Goal: Check status: Check status

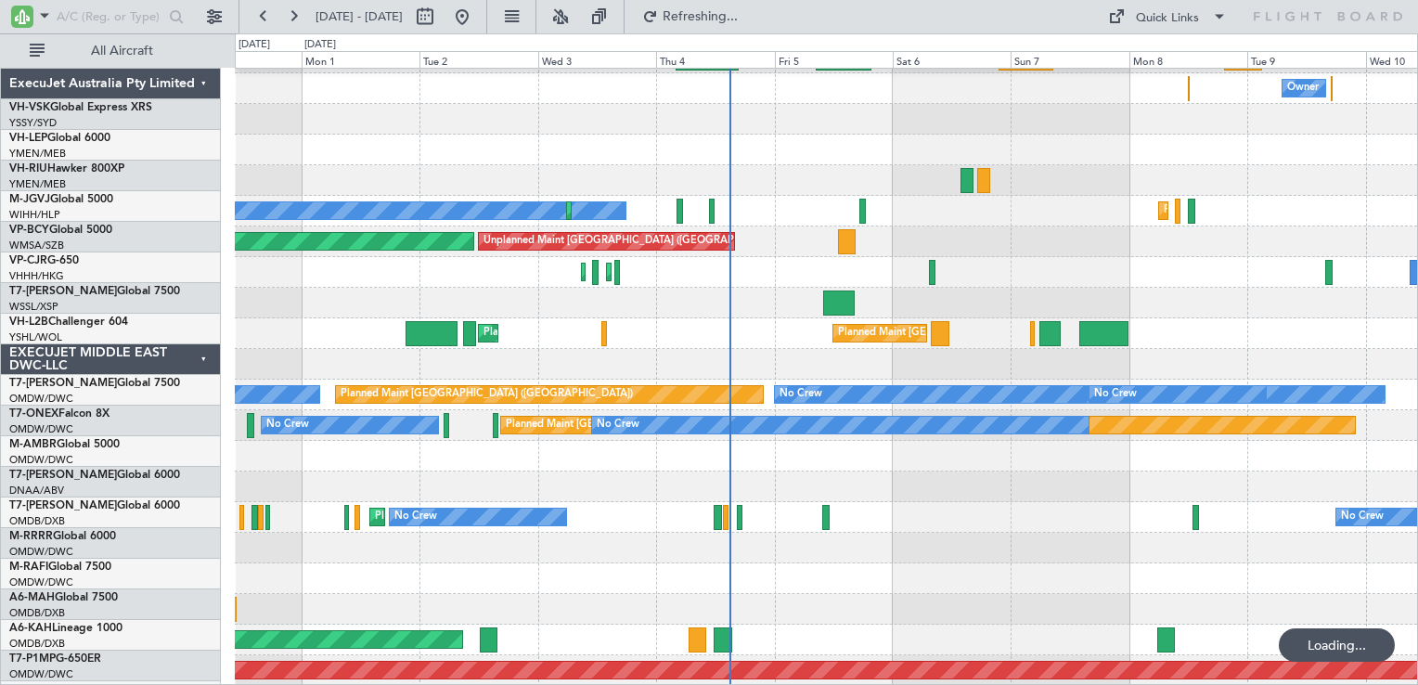
click at [86, 15] on input "text" at bounding box center [110, 17] width 107 height 28
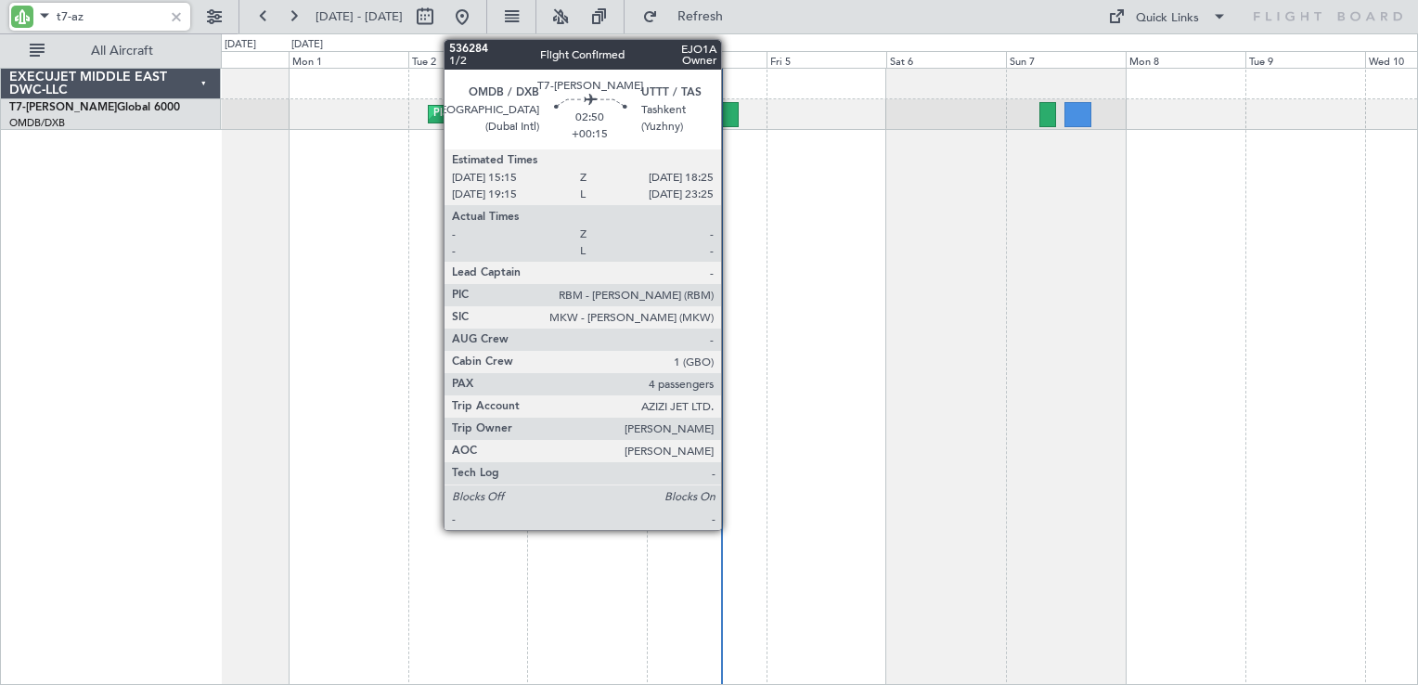
click at [729, 122] on div at bounding box center [730, 114] width 17 height 25
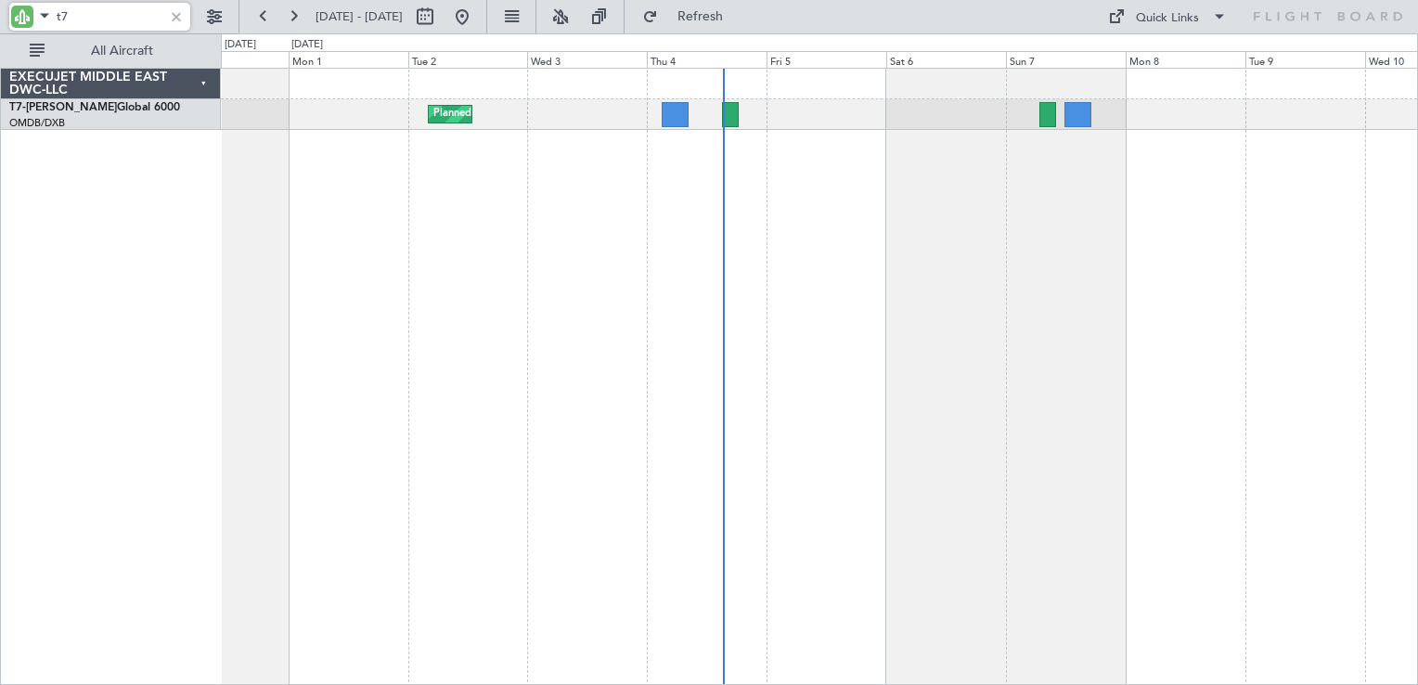
type input "t"
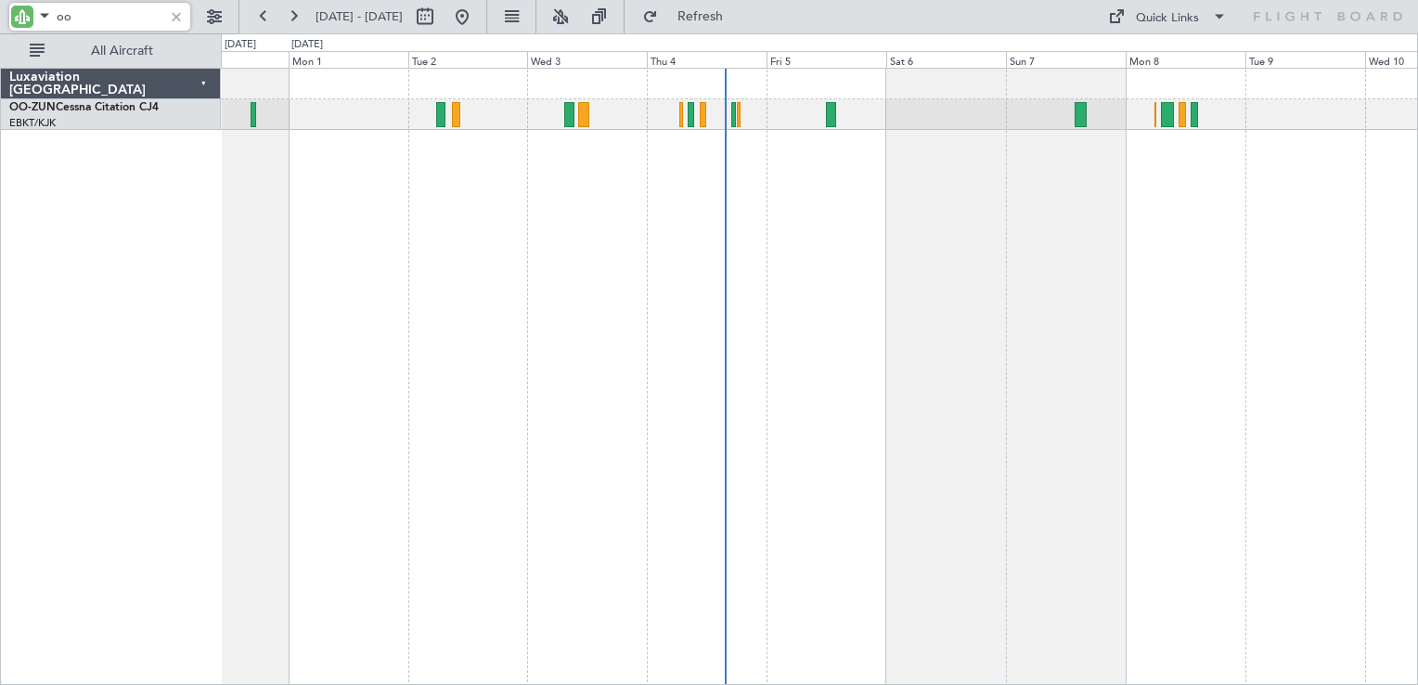
type input "o"
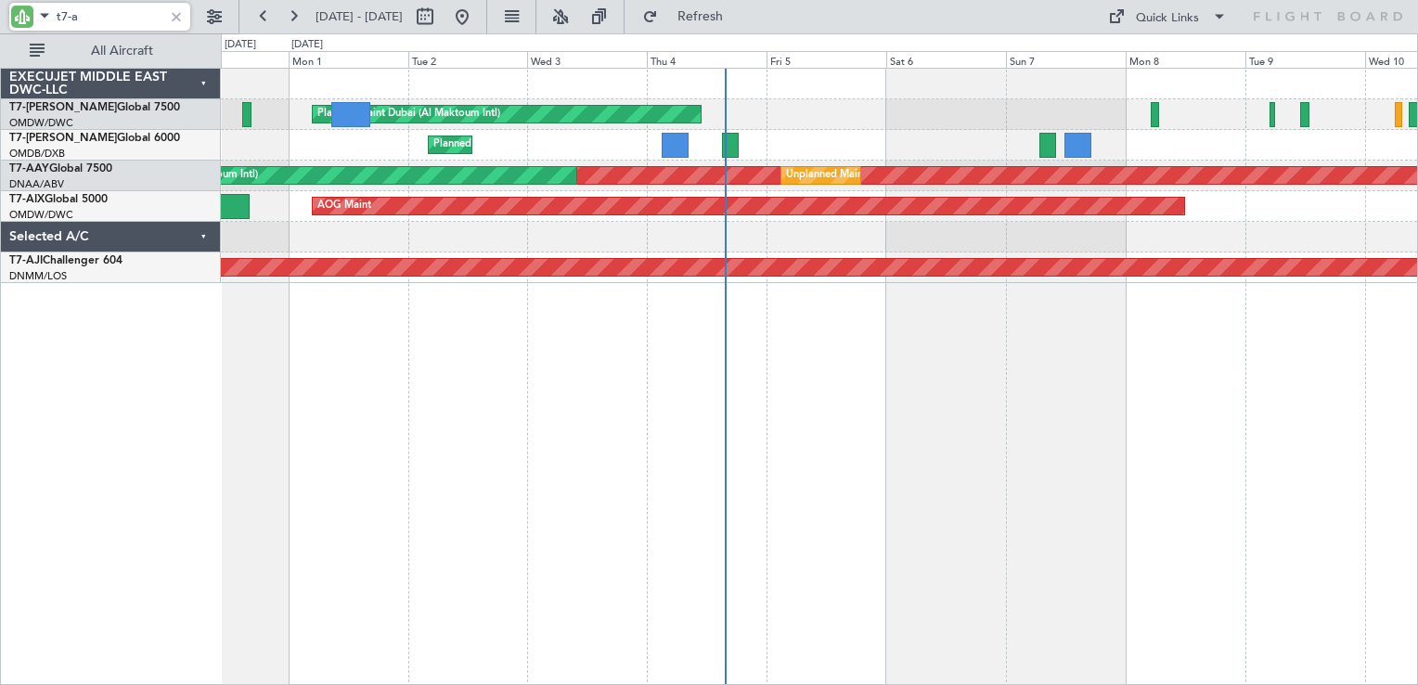
type input "t7-a"
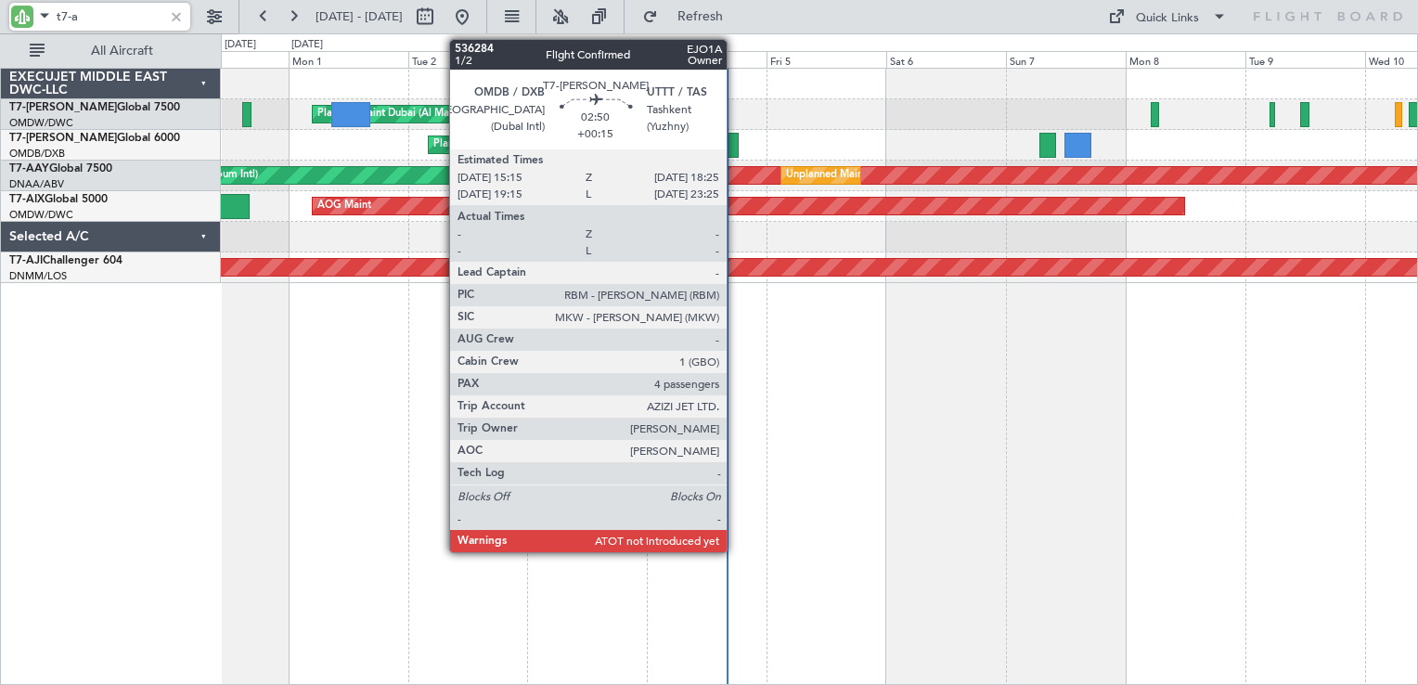
click at [733, 148] on div at bounding box center [730, 145] width 17 height 25
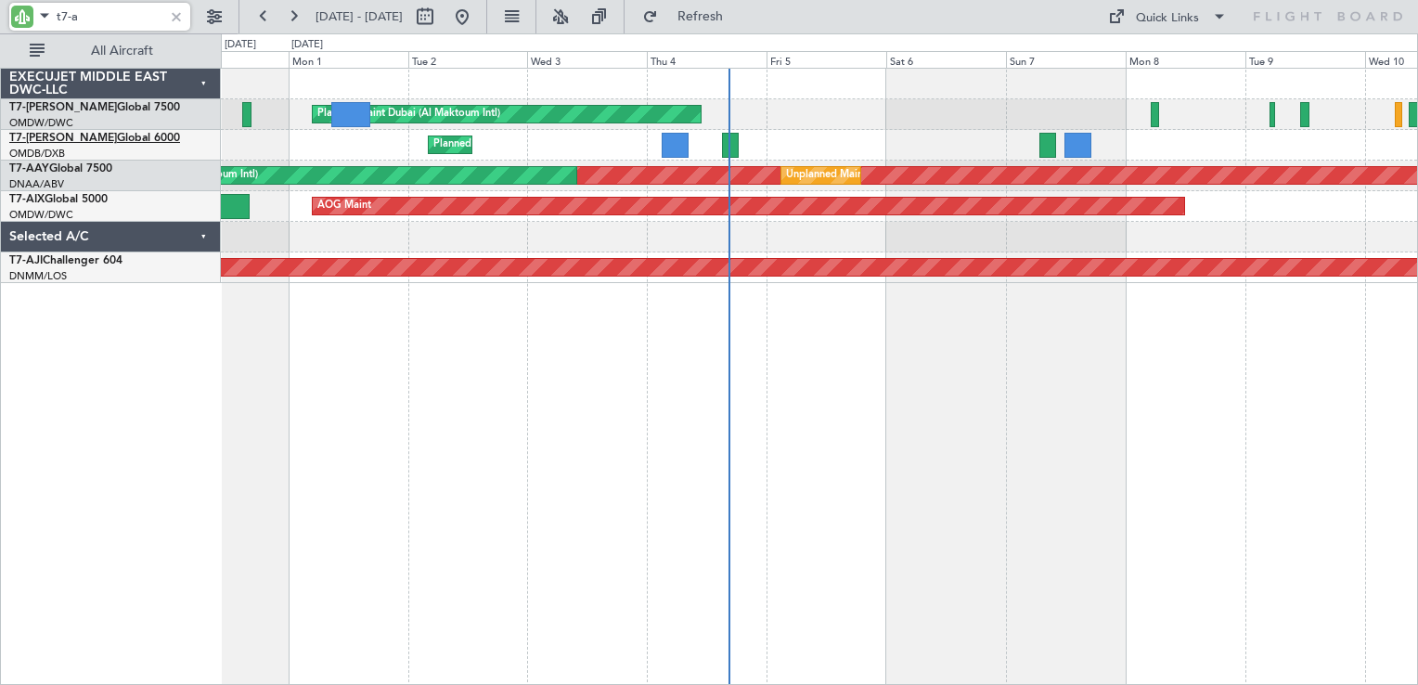
click at [74, 138] on link "T7-AZIZI Global 6000" at bounding box center [94, 138] width 171 height 11
click at [89, 135] on link "T7-AZIZI Global 6000" at bounding box center [94, 138] width 171 height 11
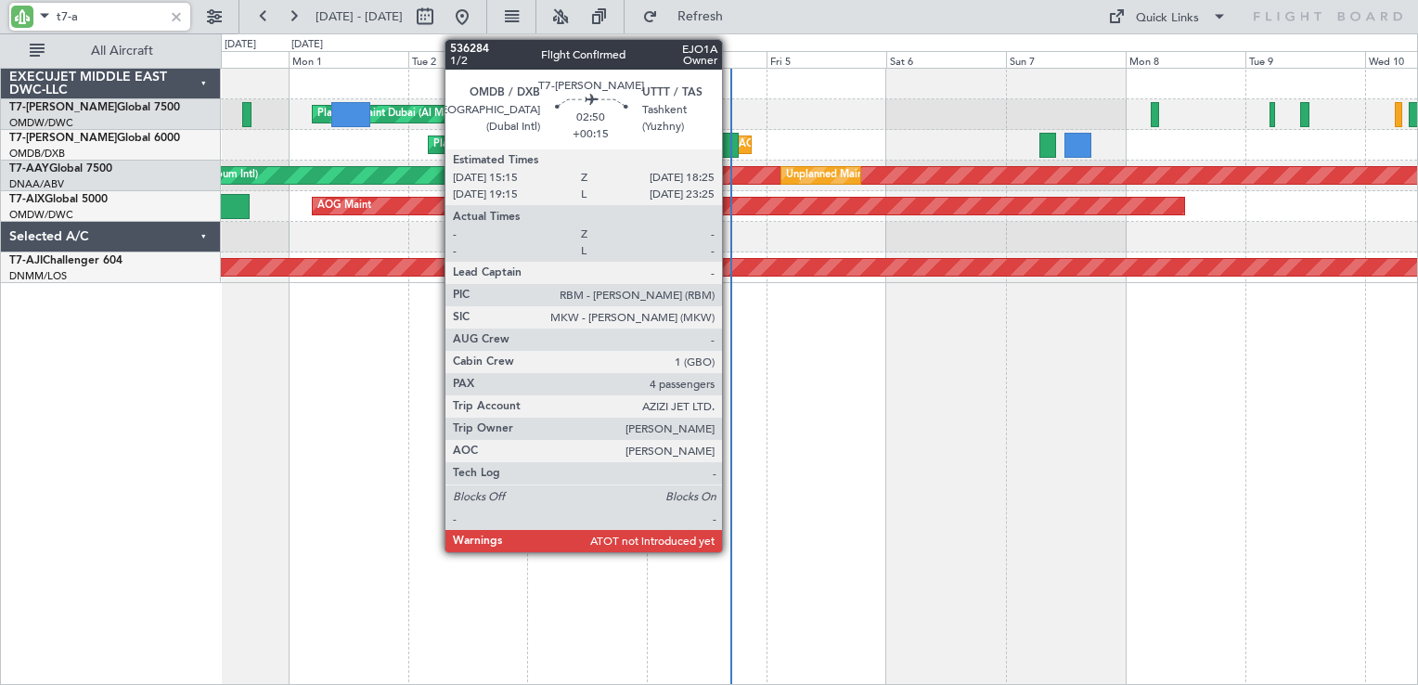
click at [728, 143] on div at bounding box center [730, 145] width 17 height 25
click at [728, 149] on div at bounding box center [730, 145] width 17 height 25
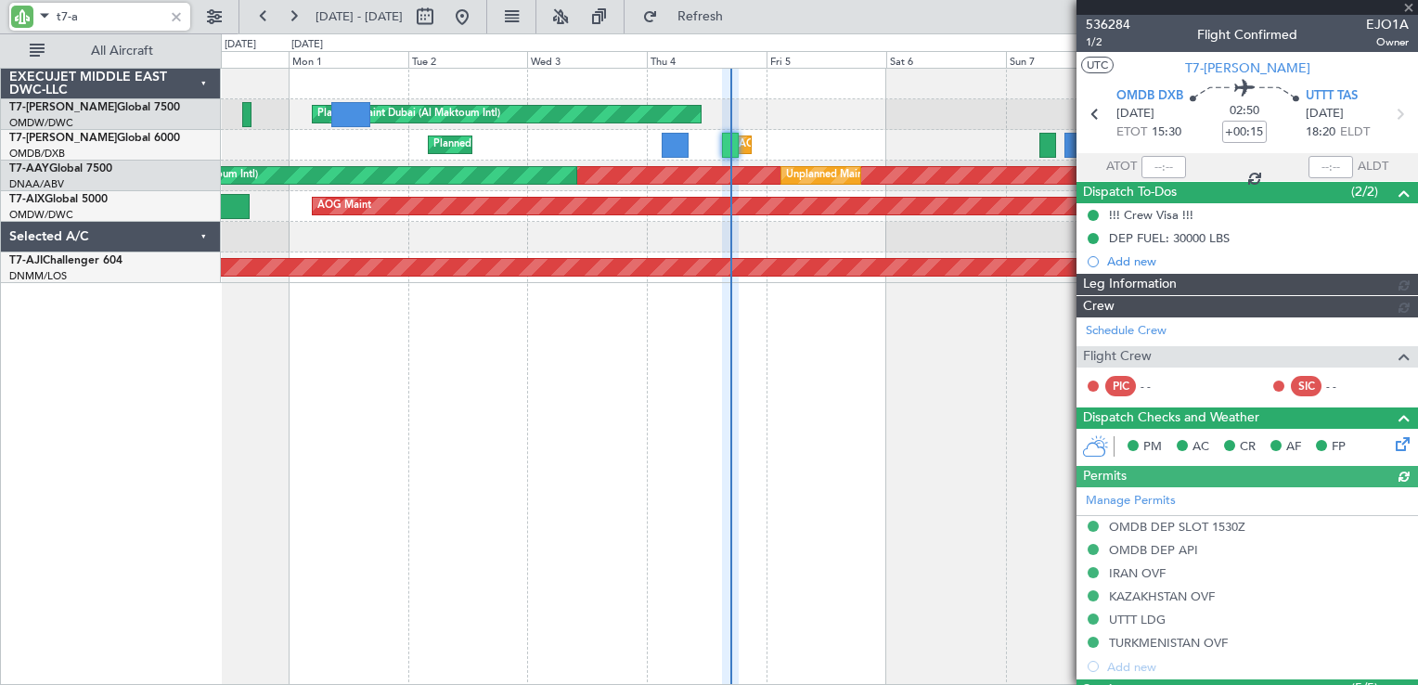
type input "[PERSON_NAME] (SYS)"
type input "7192"
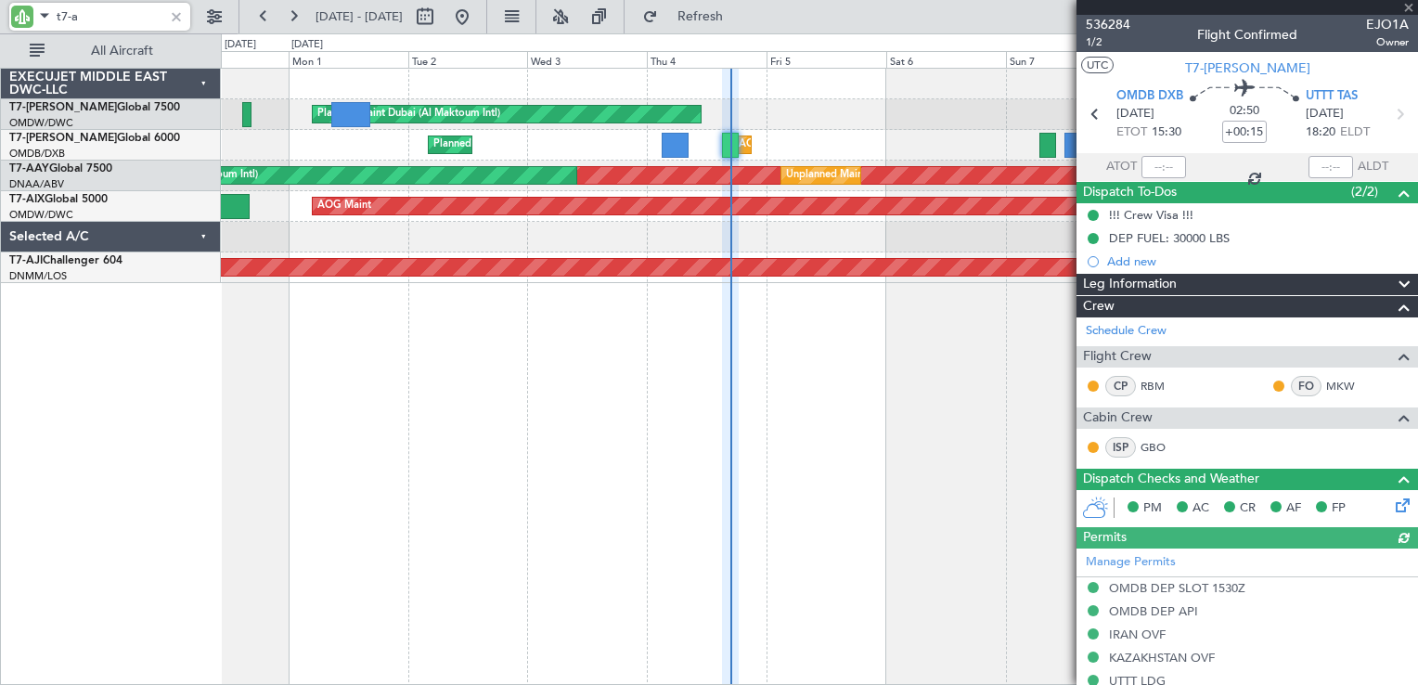
click at [1411, 8] on div at bounding box center [1248, 7] width 342 height 15
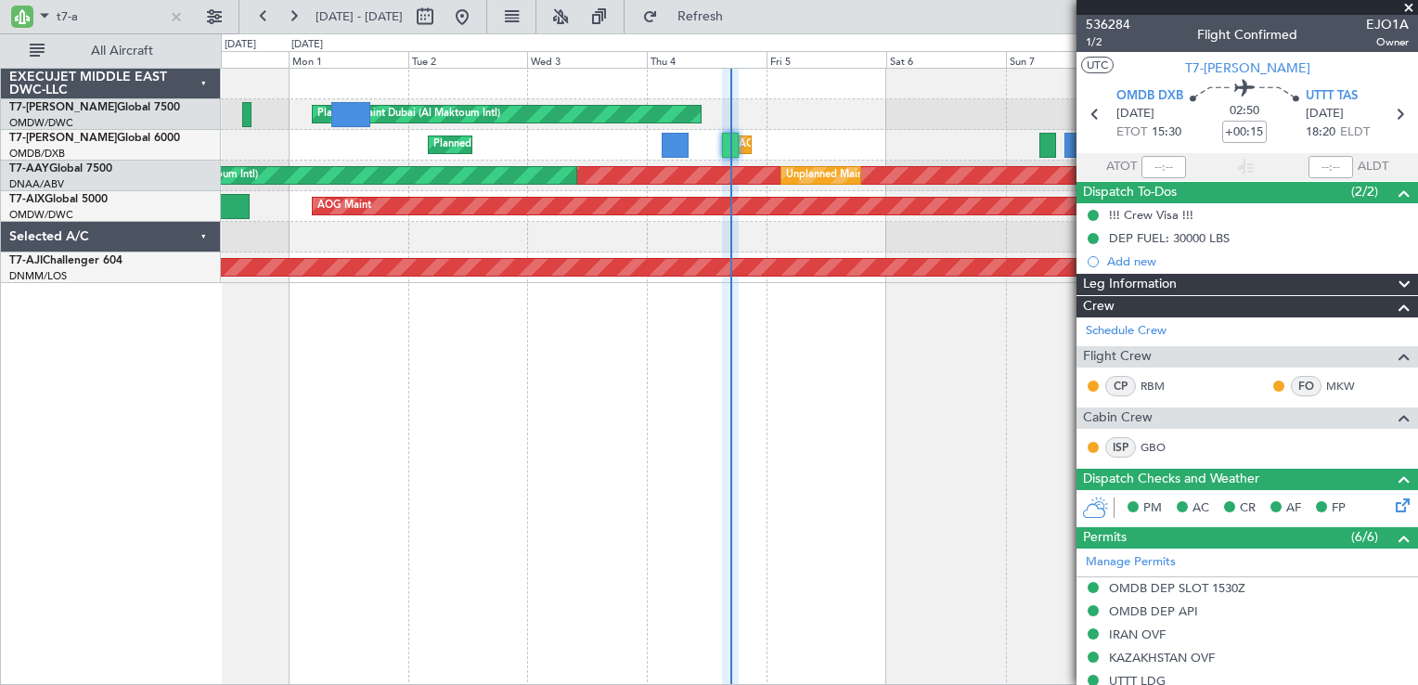
click at [1411, 9] on span at bounding box center [1409, 8] width 19 height 17
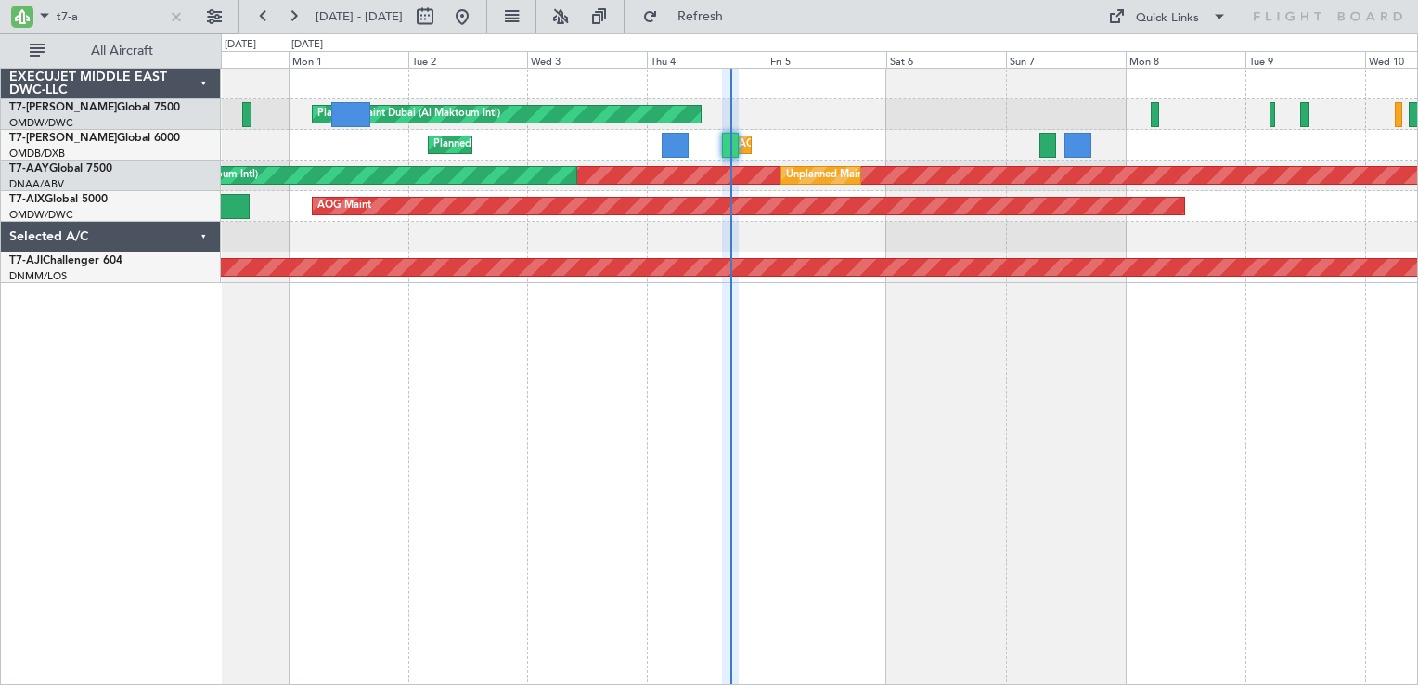
type input "0"
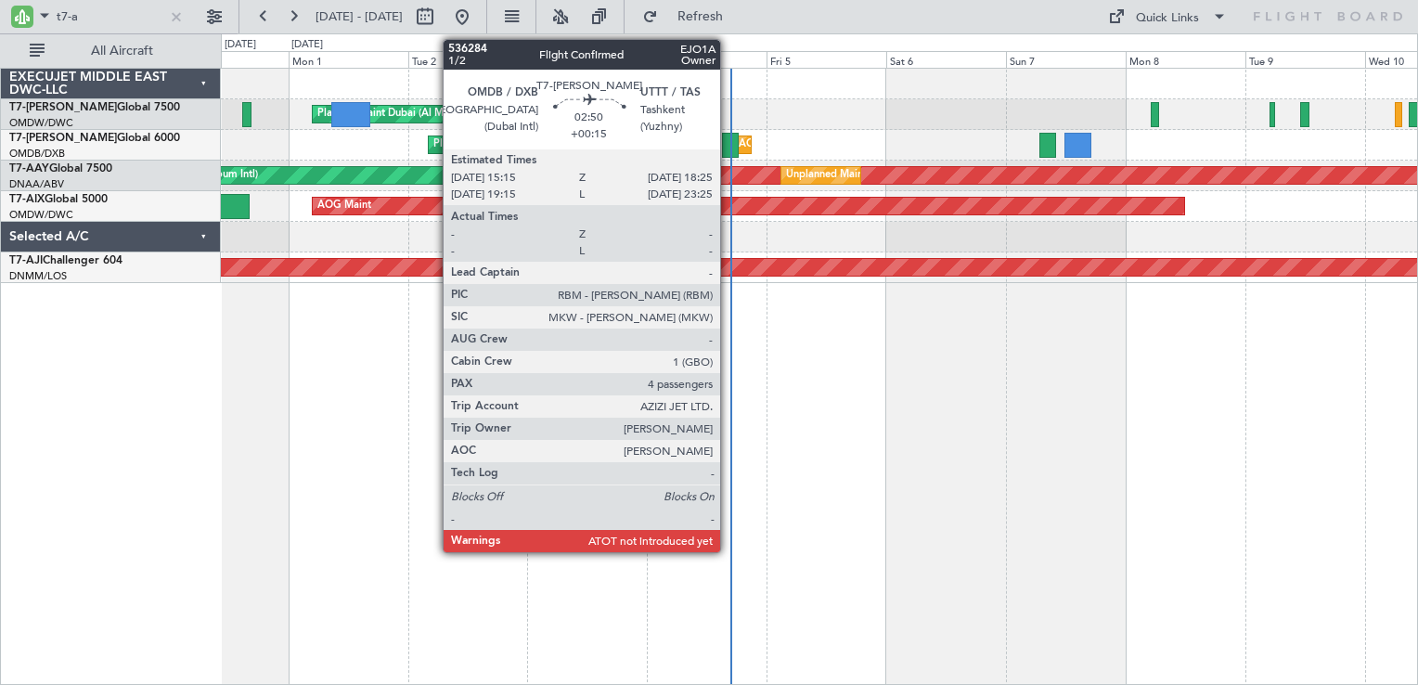
click at [731, 143] on div at bounding box center [730, 145] width 17 height 25
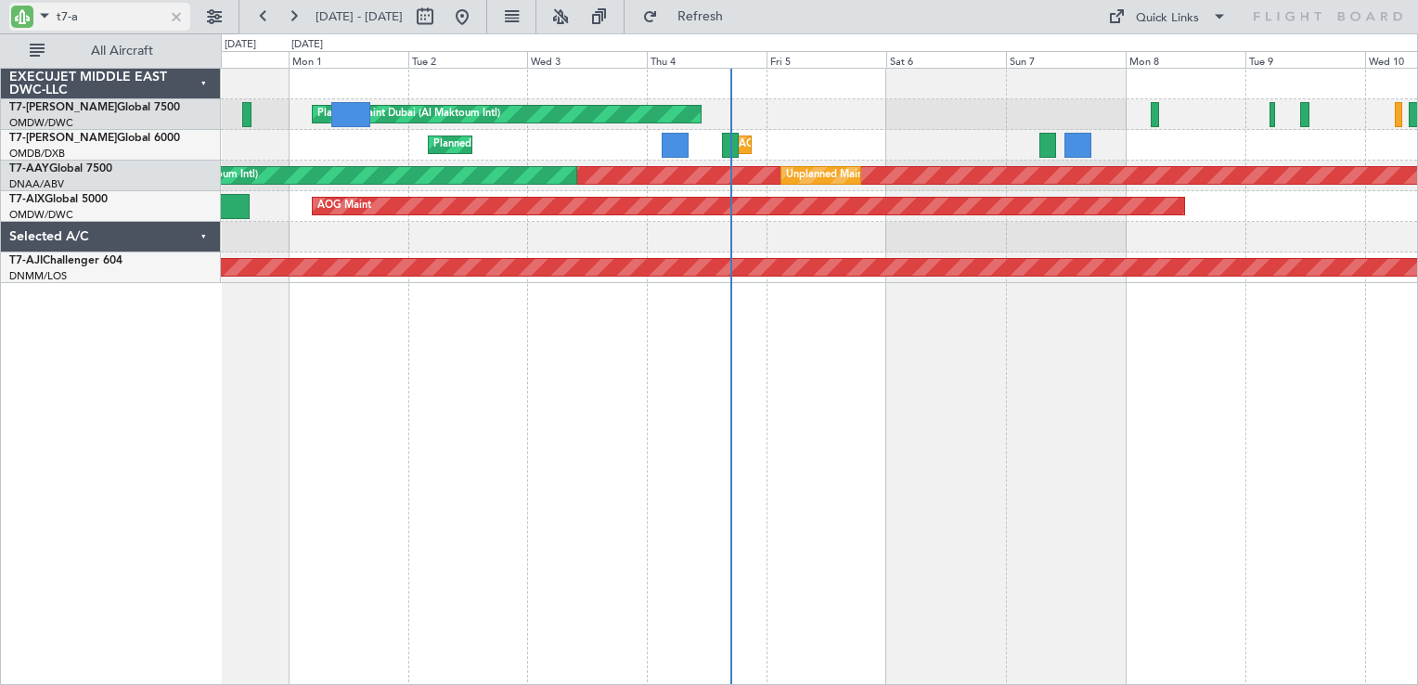
click at [97, 12] on input "t7-a" at bounding box center [110, 17] width 107 height 28
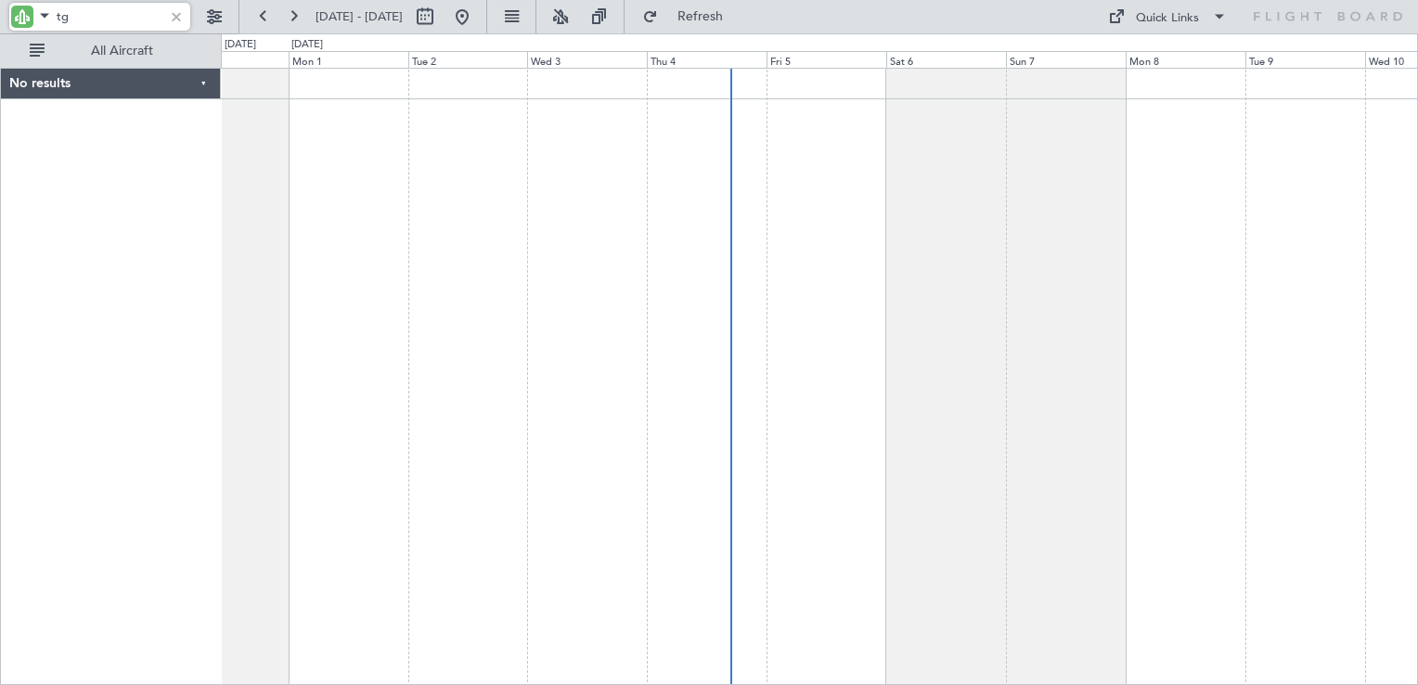
type input "t"
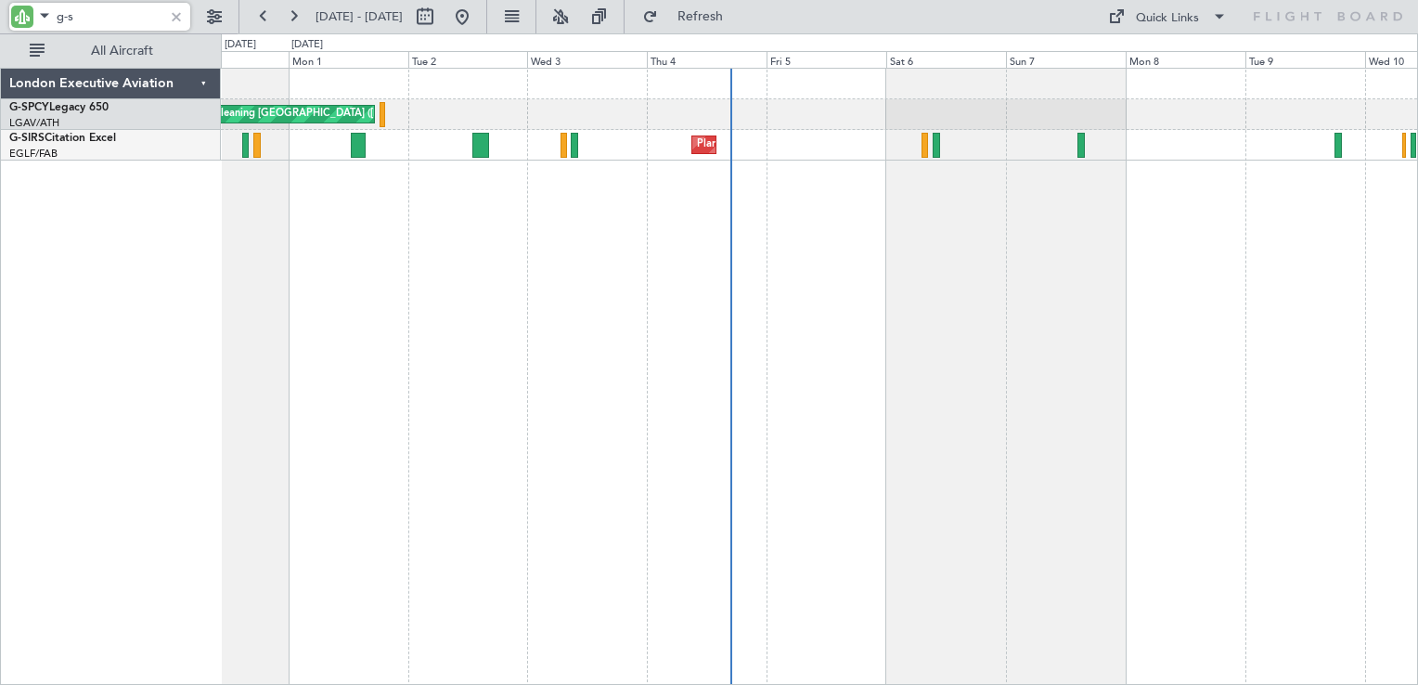
type input "g-s"
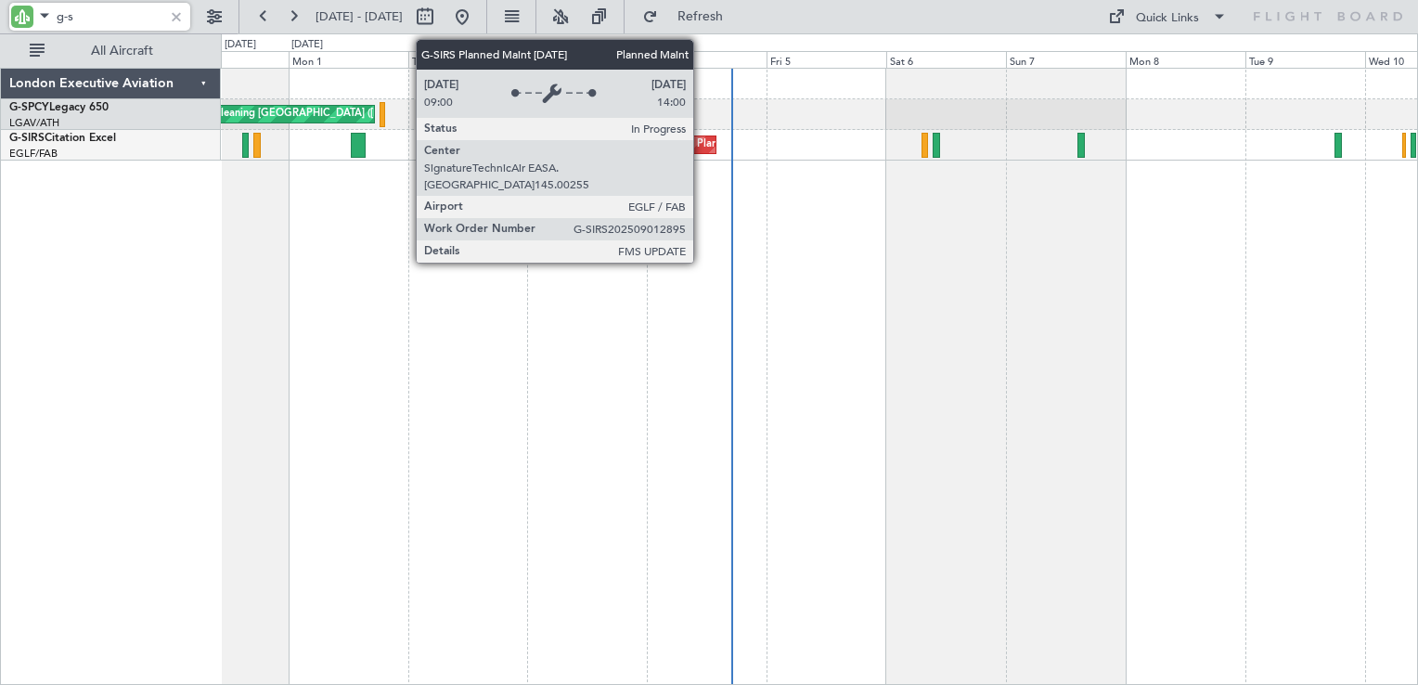
click at [702, 144] on div "Planned Maint [GEOGRAPHIC_DATA] ([GEOGRAPHIC_DATA])" at bounding box center [843, 145] width 292 height 28
click at [698, 141] on div "Planned Maint [GEOGRAPHIC_DATA] ([GEOGRAPHIC_DATA])" at bounding box center [843, 145] width 292 height 28
click at [706, 139] on div "Planned Maint [GEOGRAPHIC_DATA] ([GEOGRAPHIC_DATA])" at bounding box center [843, 145] width 292 height 28
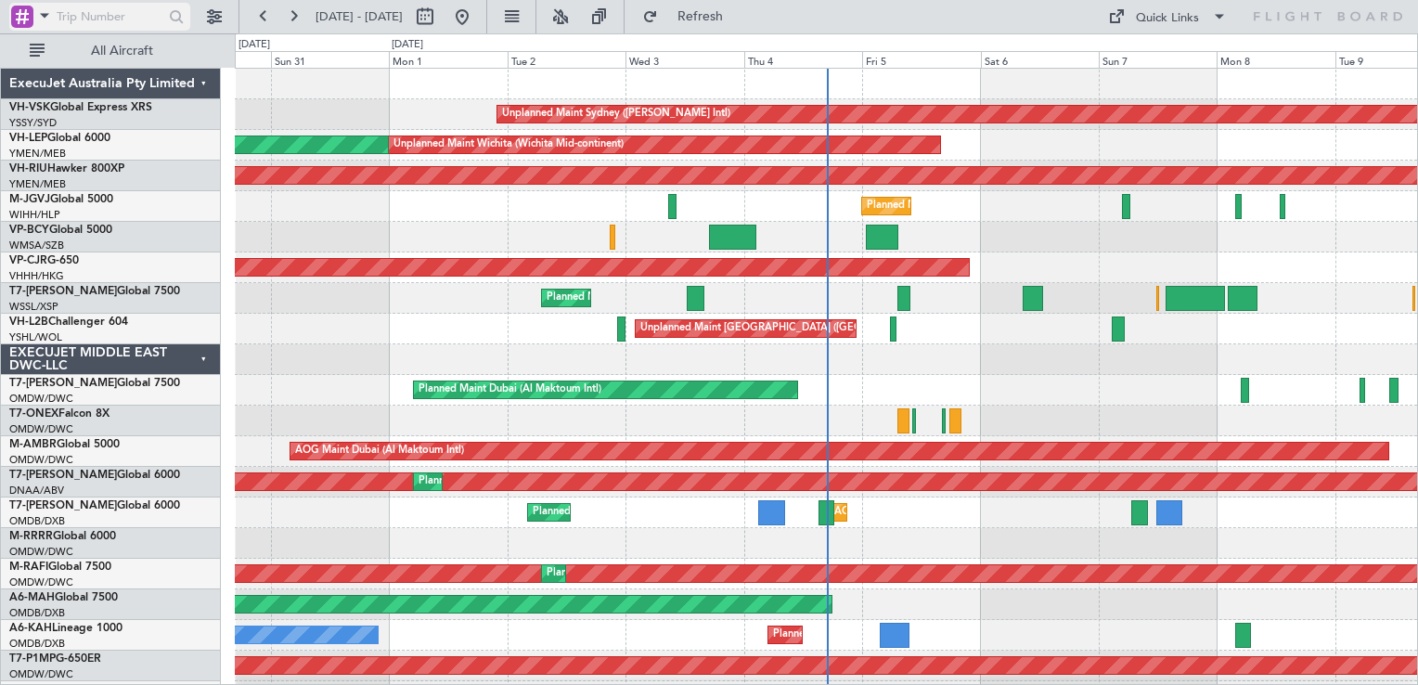
click at [29, 24] on div at bounding box center [22, 17] width 22 height 22
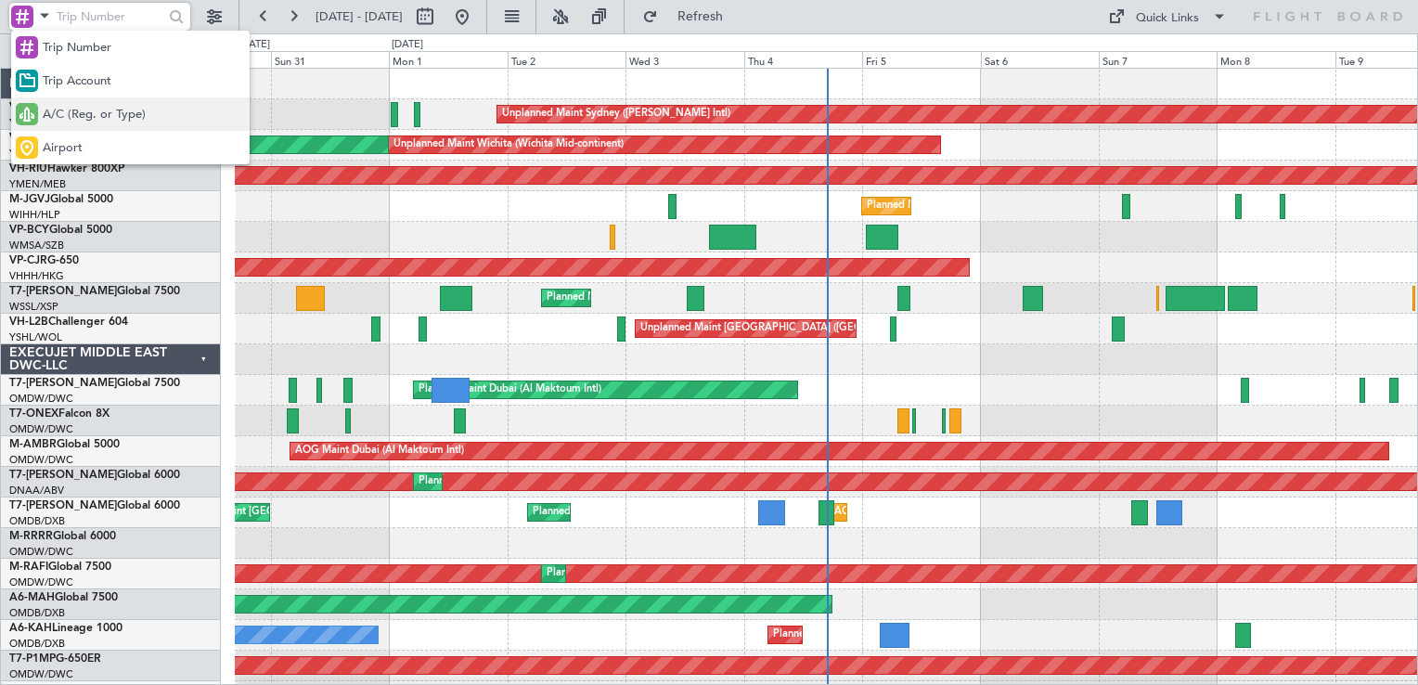
click at [101, 104] on div "A/C (Reg. or Type)" at bounding box center [130, 113] width 239 height 33
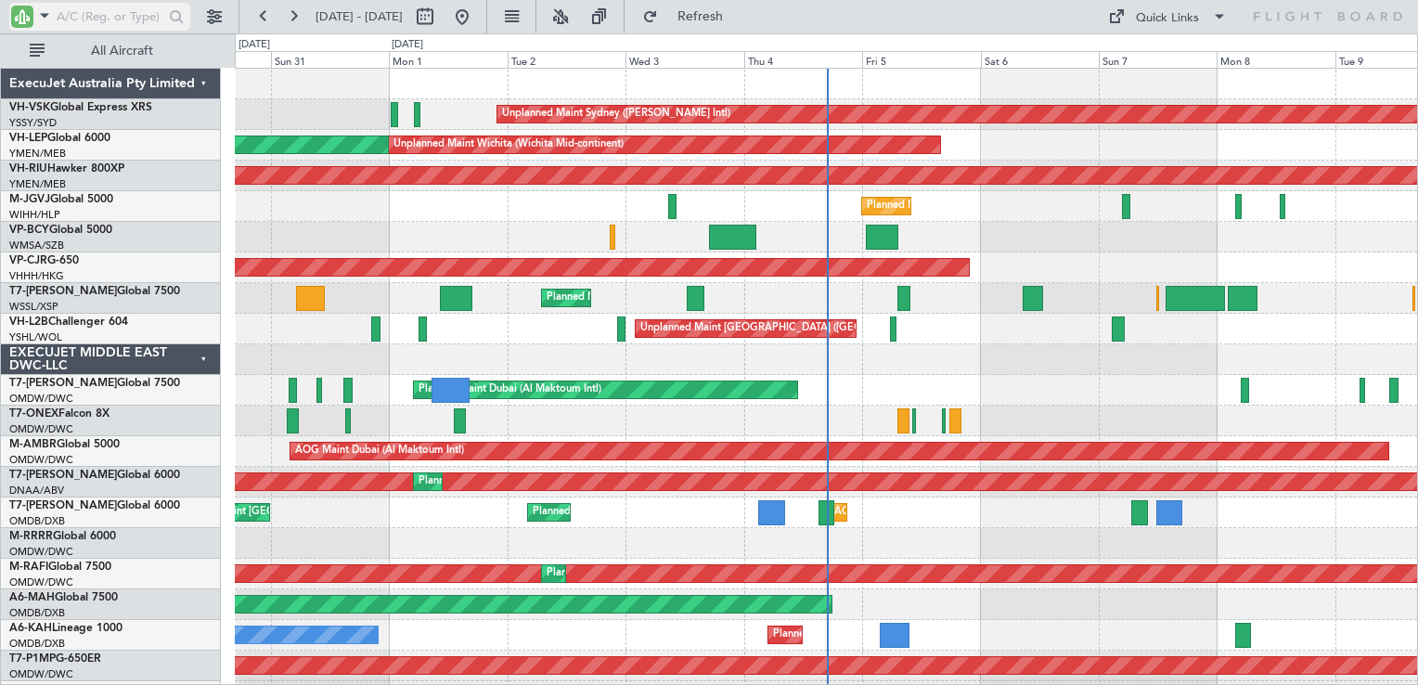
click at [89, 13] on input "text" at bounding box center [110, 17] width 107 height 28
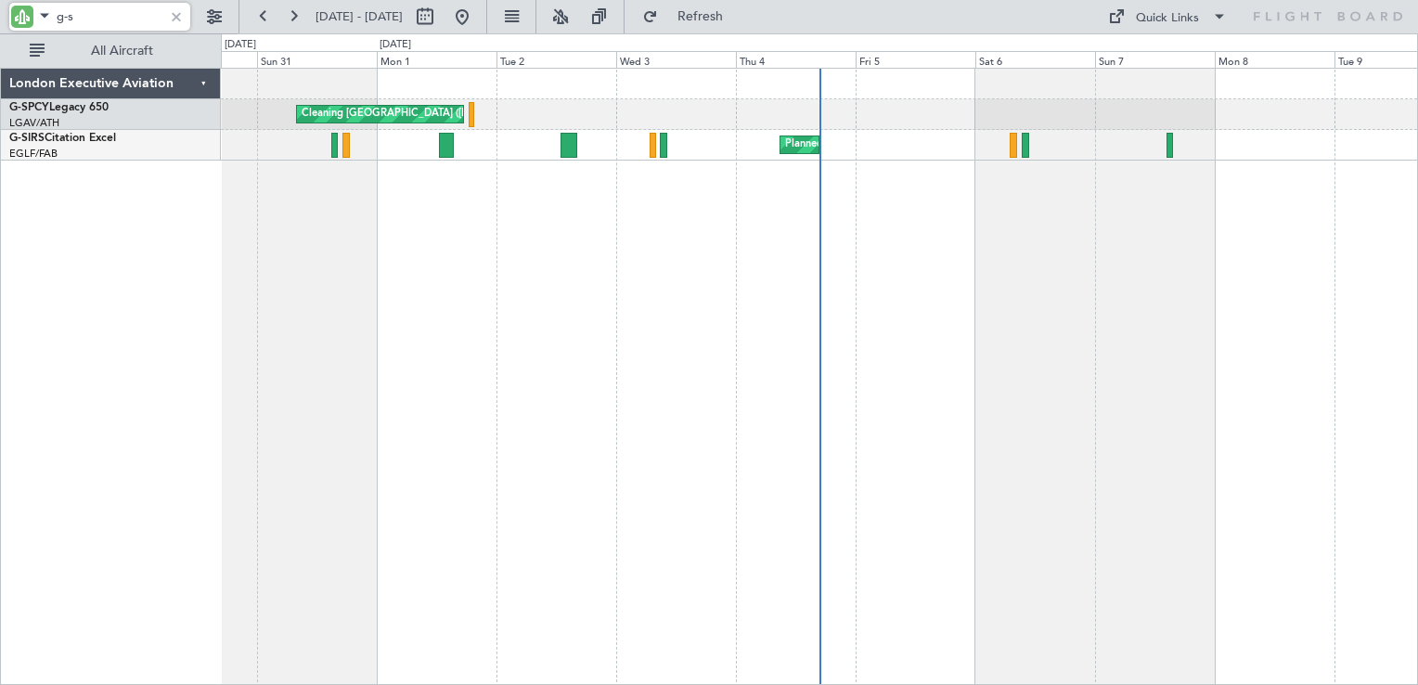
type input "g-s"
